Goal: Task Accomplishment & Management: Manage account settings

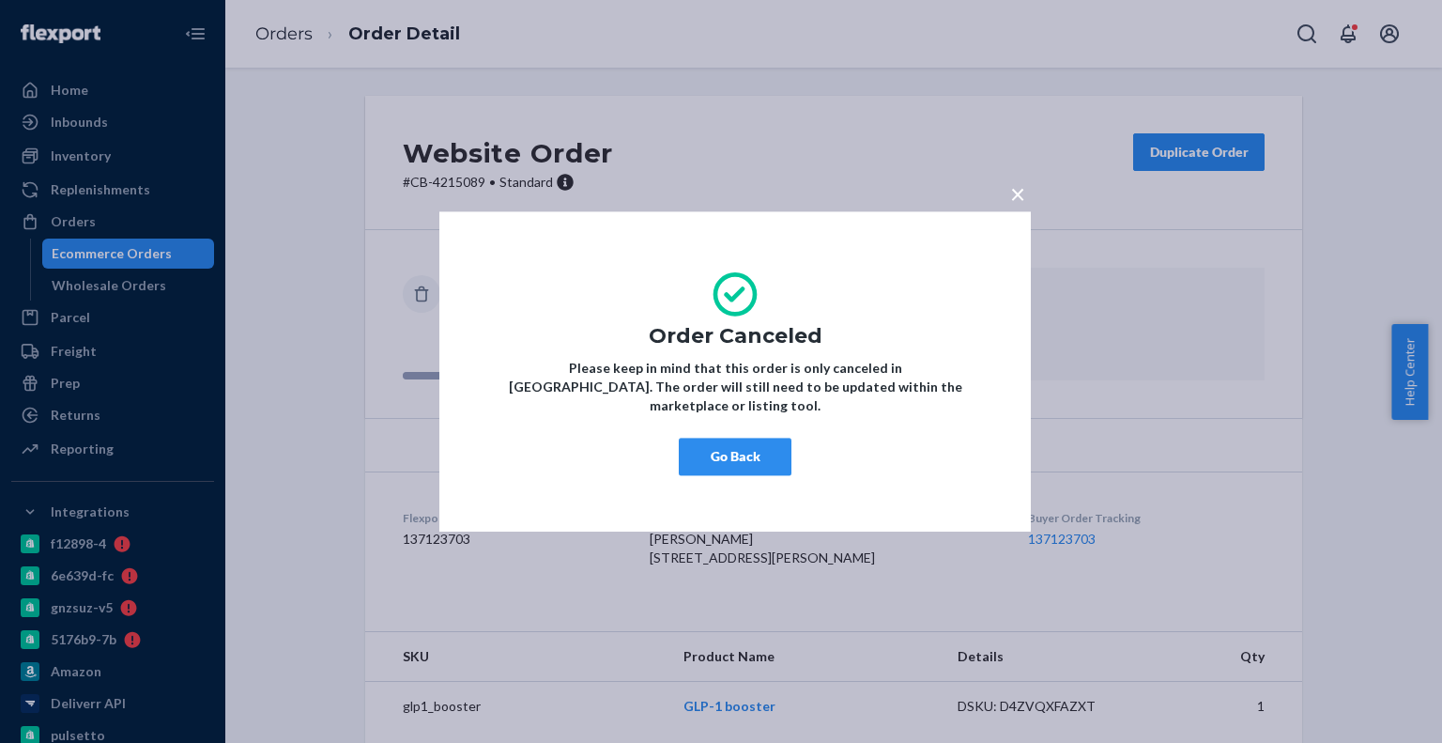
click at [756, 437] on button "Go Back" at bounding box center [735, 456] width 113 height 38
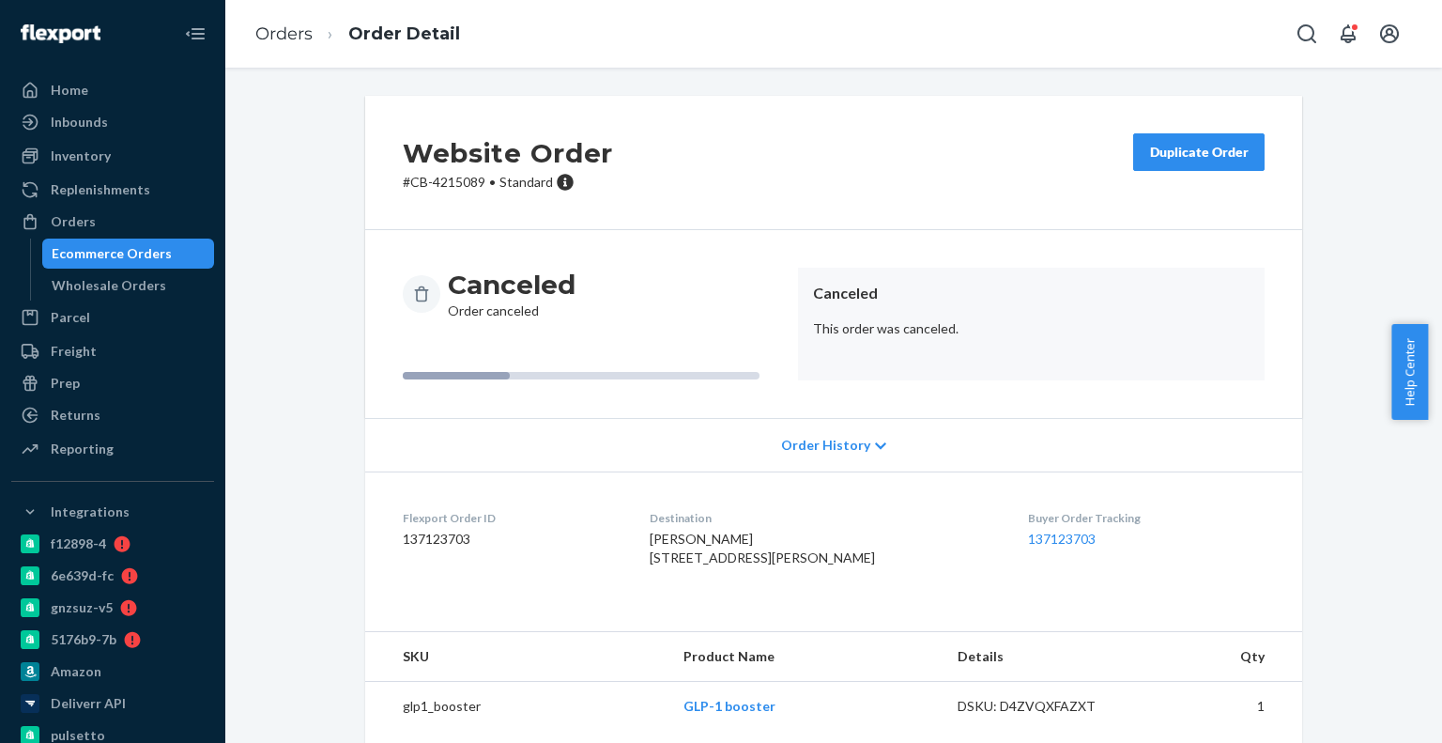
click at [146, 249] on div "Ecommerce Orders" at bounding box center [112, 253] width 120 height 19
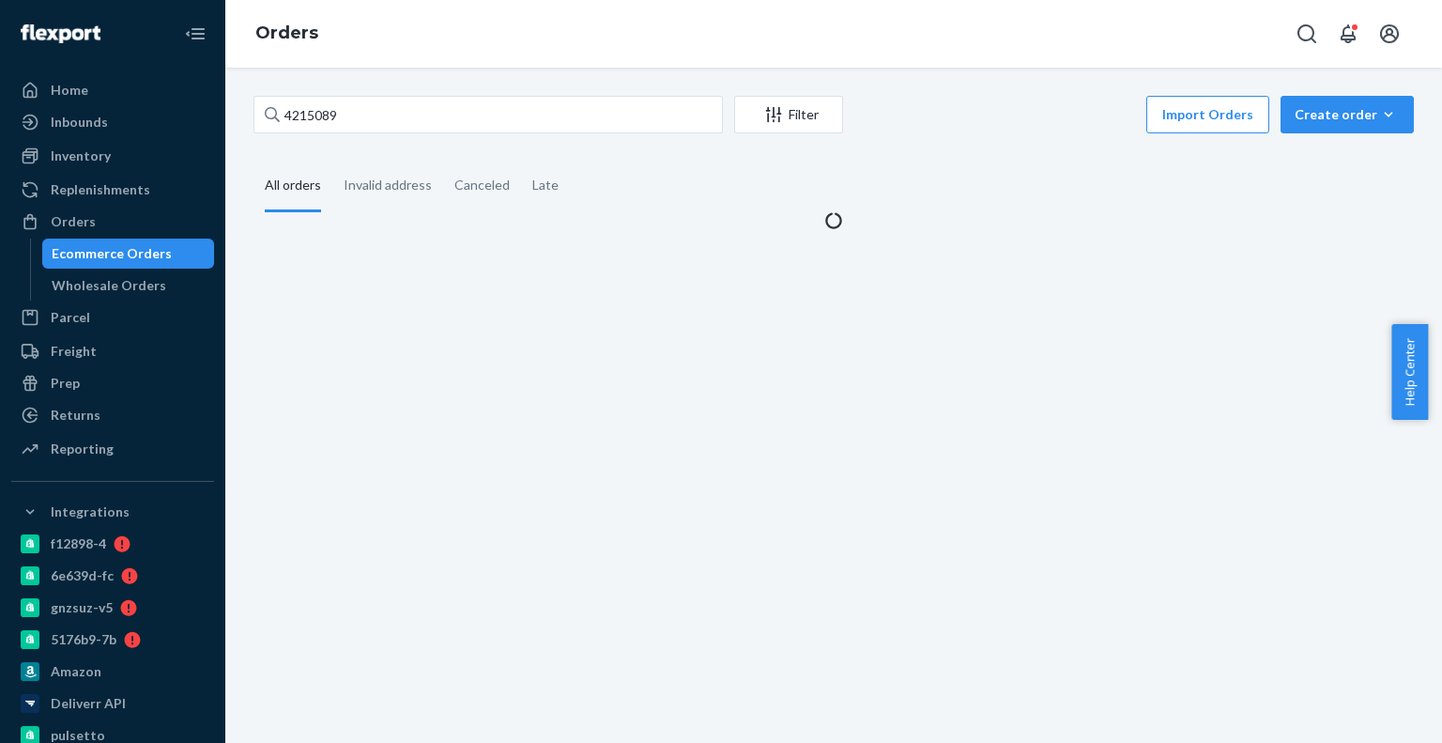
drag, startPoint x: 543, startPoint y: 142, endPoint x: 522, endPoint y: 92, distance: 53.9
click at [542, 139] on div "4215089 Filter Import Orders Create order Ecommerce order Removal order All ord…" at bounding box center [833, 163] width 1188 height 134
click at [522, 92] on div "4215089 Filter Import Orders Create order Ecommerce order Removal order All ord…" at bounding box center [833, 405] width 1217 height 675
click at [522, 124] on input "4215089" at bounding box center [487, 115] width 469 height 38
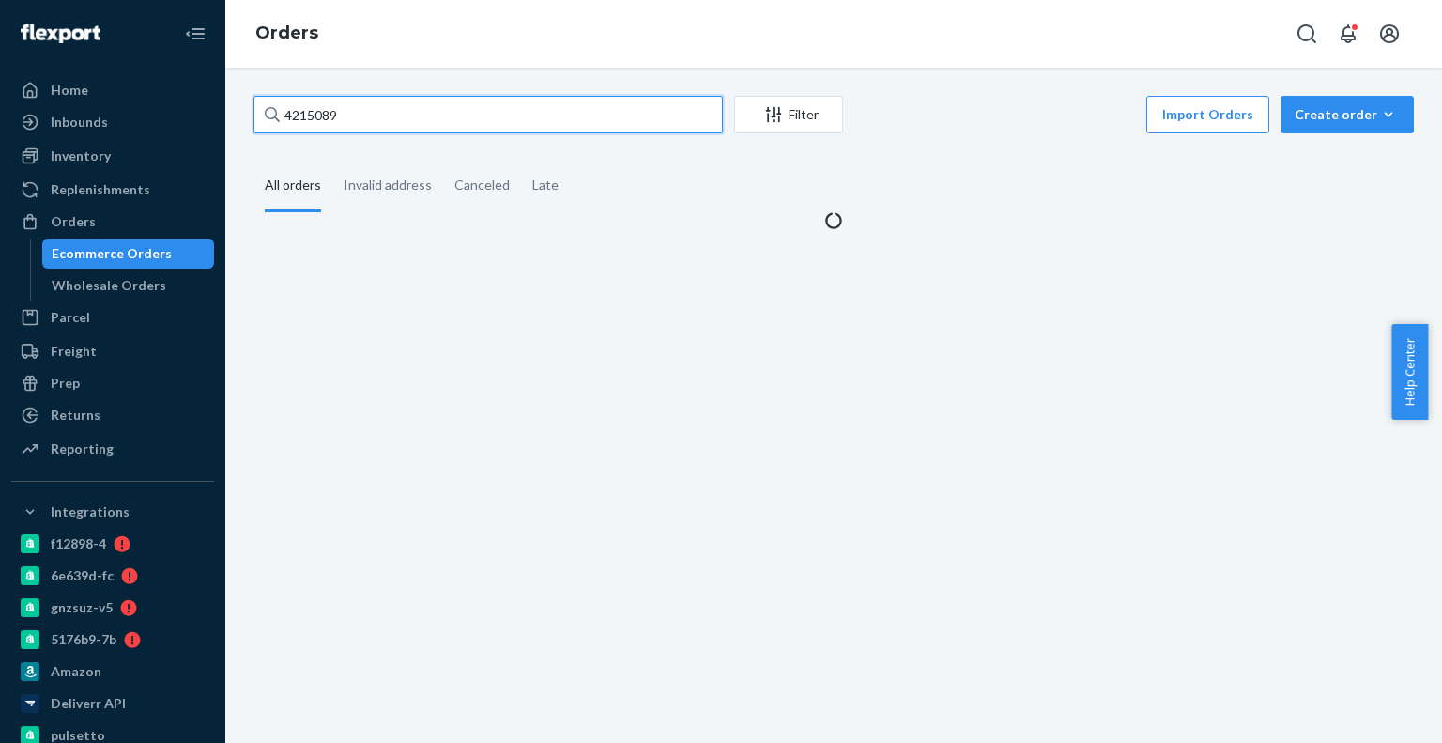
paste input "4637"
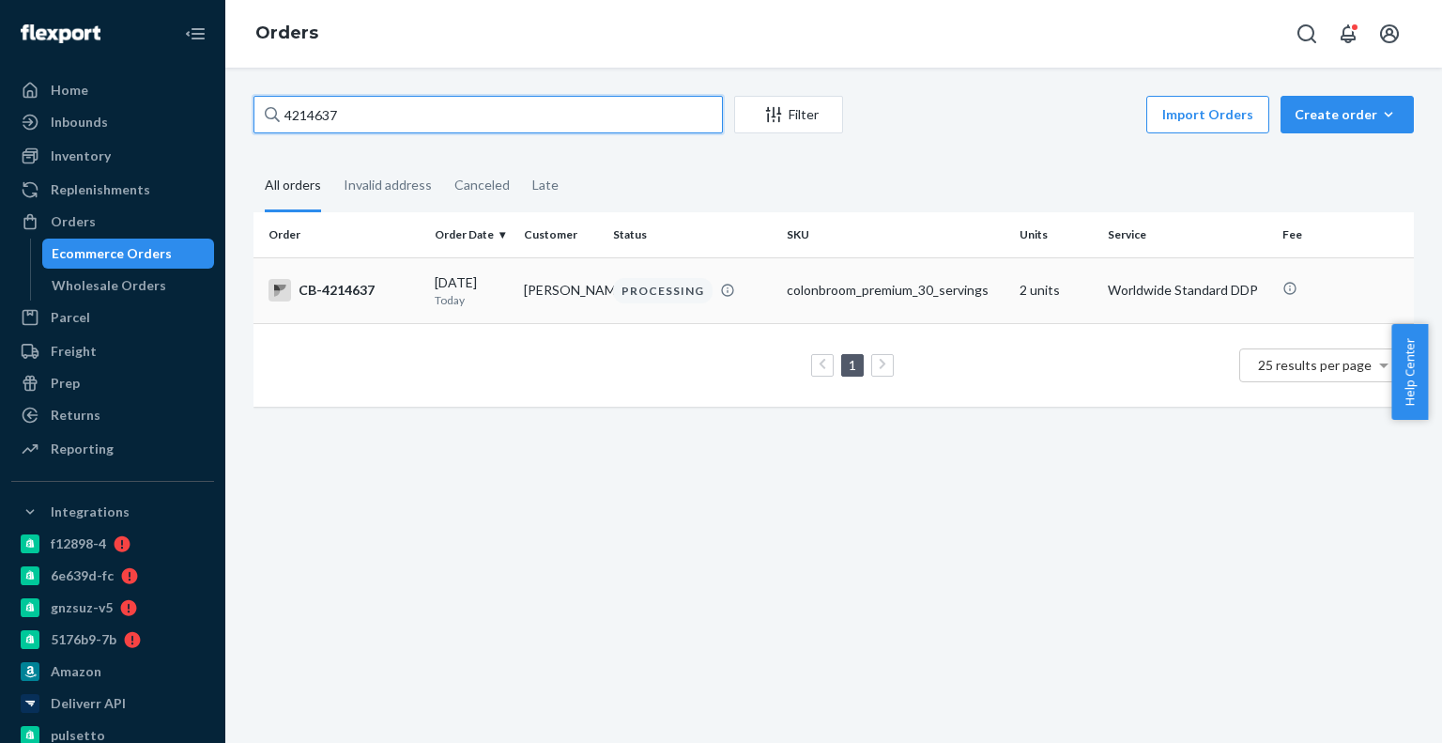
type input "4214637"
click at [856, 307] on td "colonbroom_premium_30_servings" at bounding box center [895, 290] width 232 height 66
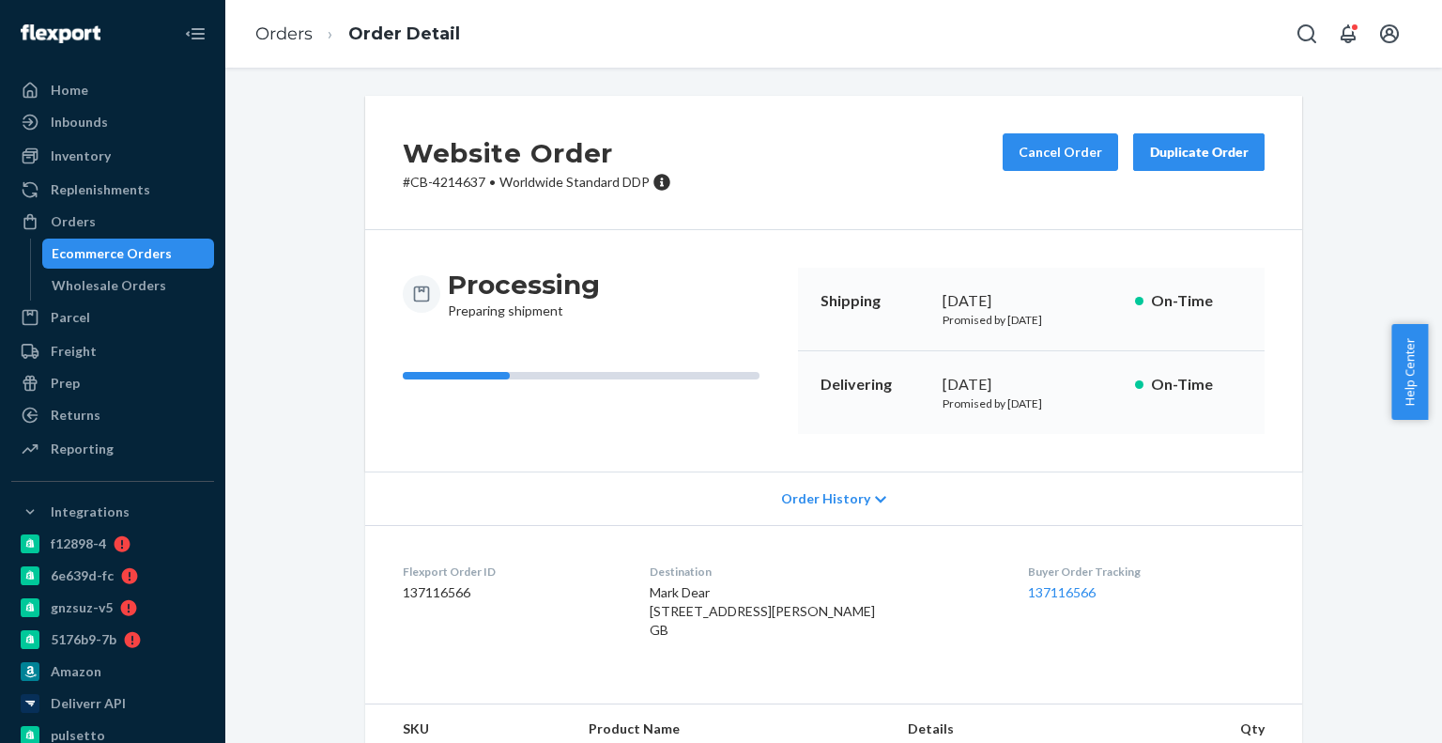
drag, startPoint x: 1021, startPoint y: 194, endPoint x: 1025, endPoint y: 176, distance: 19.1
click at [1021, 194] on div "Website Order # CB-4214637 • Worldwide Standard DDP Cancel Order Duplicate Order" at bounding box center [833, 163] width 937 height 134
click at [1025, 176] on div "Cancel Order Duplicate Order" at bounding box center [1133, 162] width 277 height 58
click at [1034, 156] on button "Cancel Order" at bounding box center [1060, 152] width 115 height 38
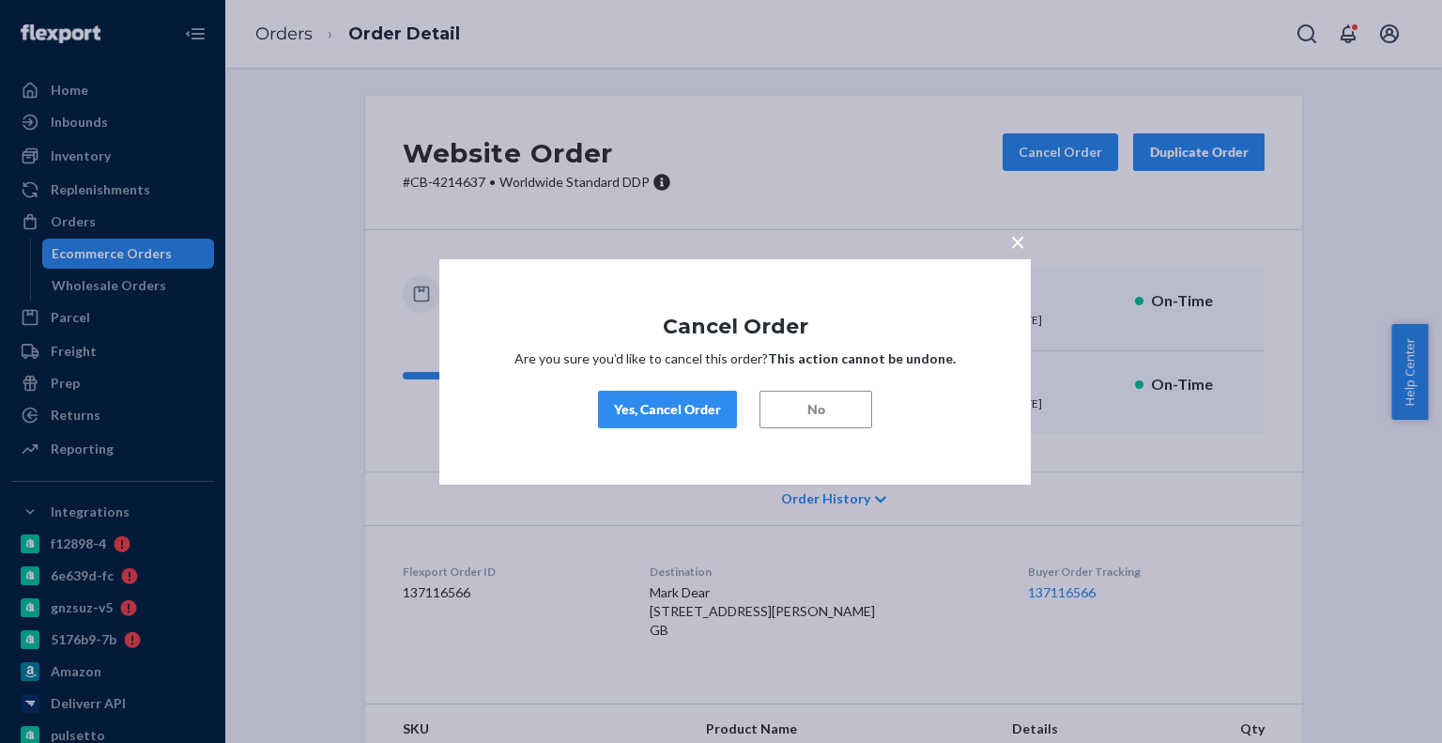
click at [675, 400] on div "Yes, Cancel Order" at bounding box center [667, 409] width 107 height 19
